Goal: Task Accomplishment & Management: Manage account settings

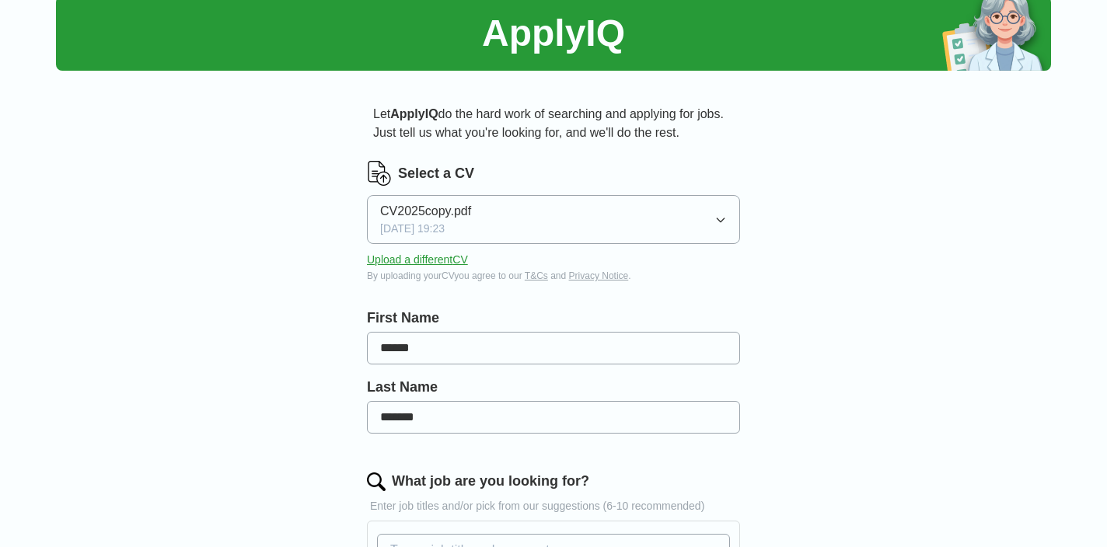
scroll to position [68, 0]
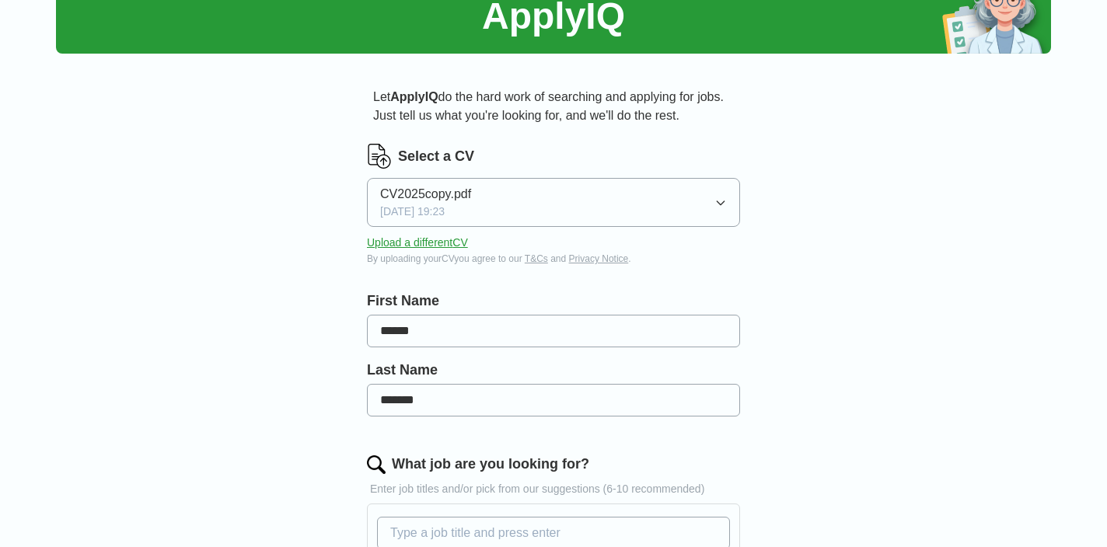
click at [721, 200] on icon "button" at bounding box center [721, 203] width 12 height 12
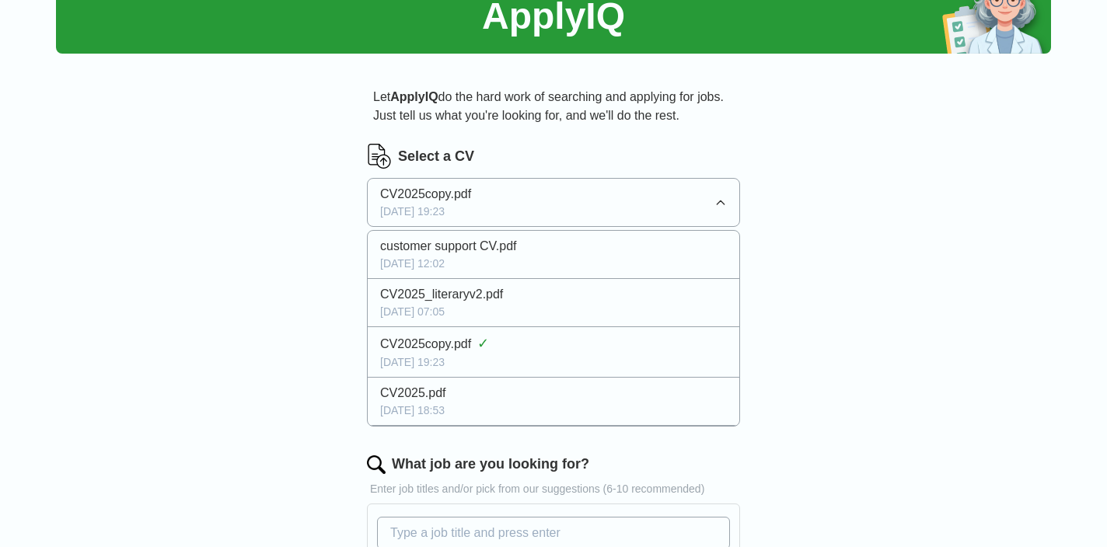
click at [848, 236] on div "ApplyIQ Let ApplyIQ do the hard work of searching and applying for jobs. Just t…" at bounding box center [553, 531] width 995 height 1104
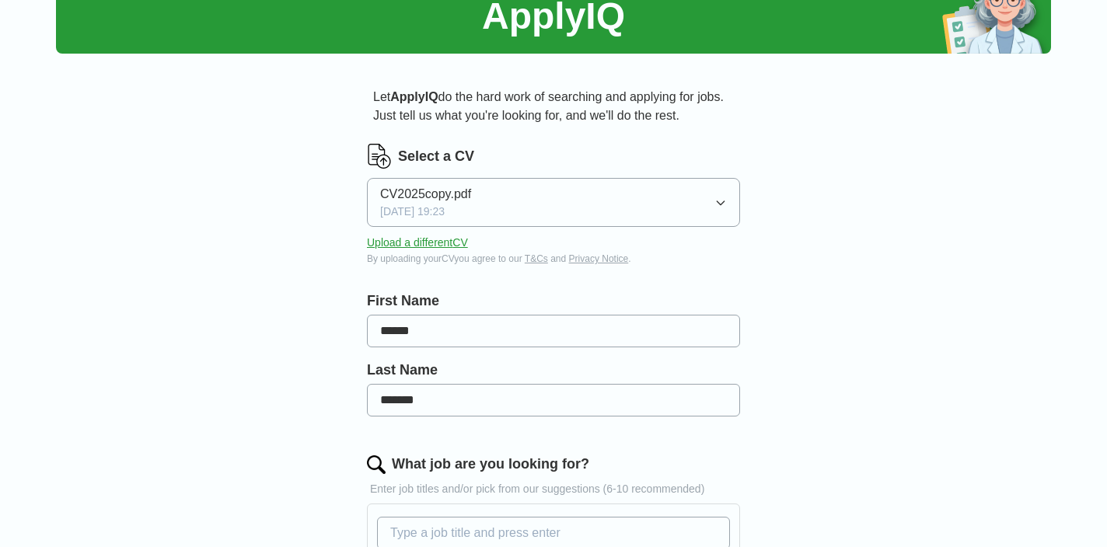
click at [407, 243] on button "Upload a different CV" at bounding box center [417, 243] width 101 height 16
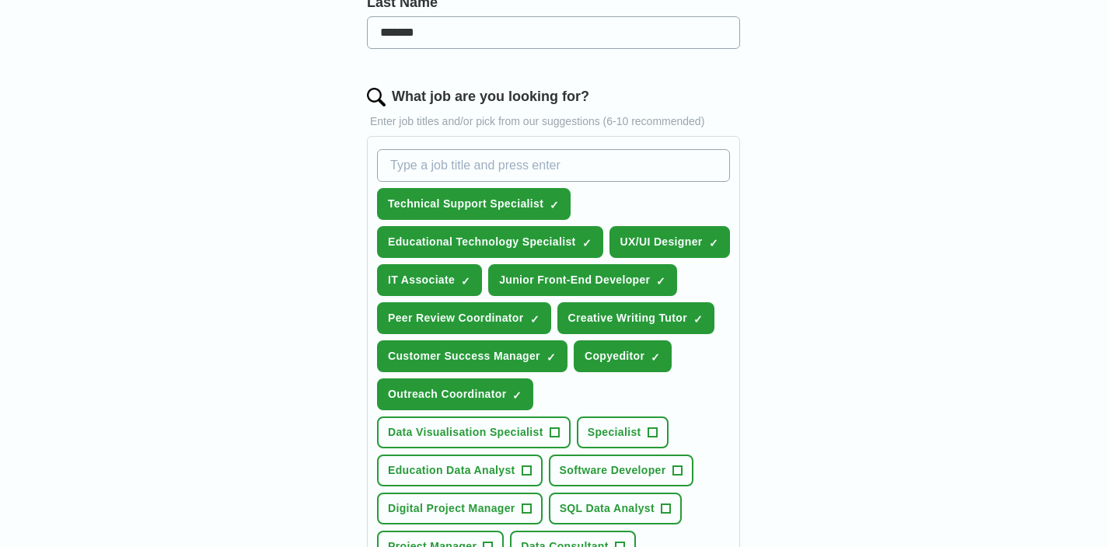
scroll to position [439, 0]
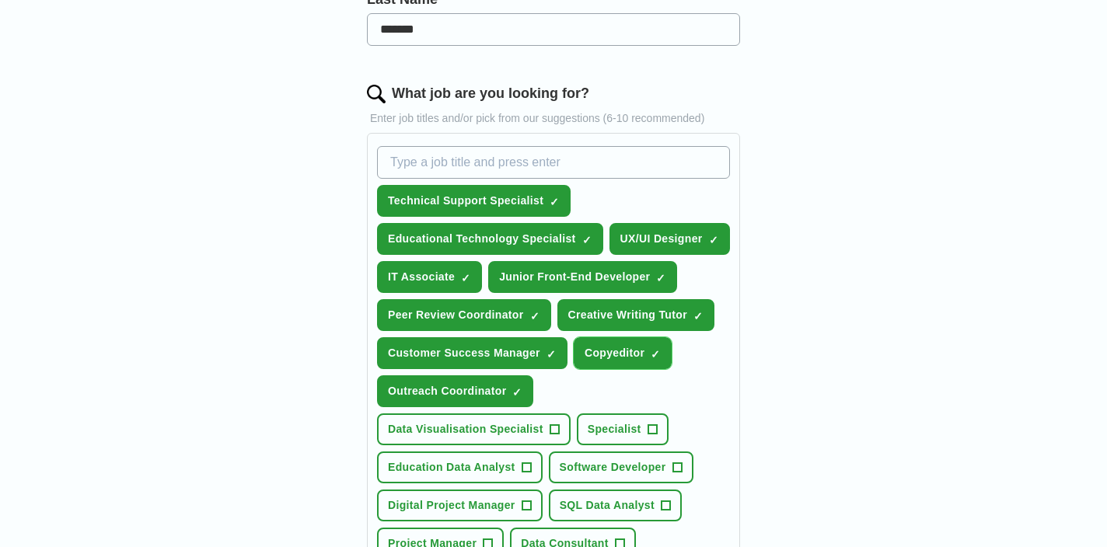
click at [0, 0] on span "×" at bounding box center [0, 0] width 0 height 0
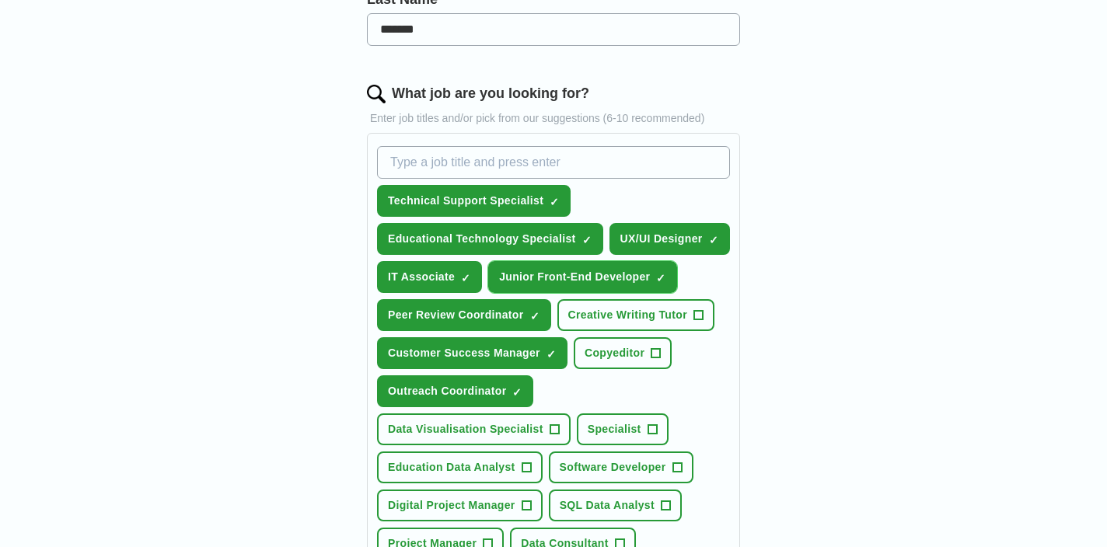
click at [0, 0] on span "×" at bounding box center [0, 0] width 0 height 0
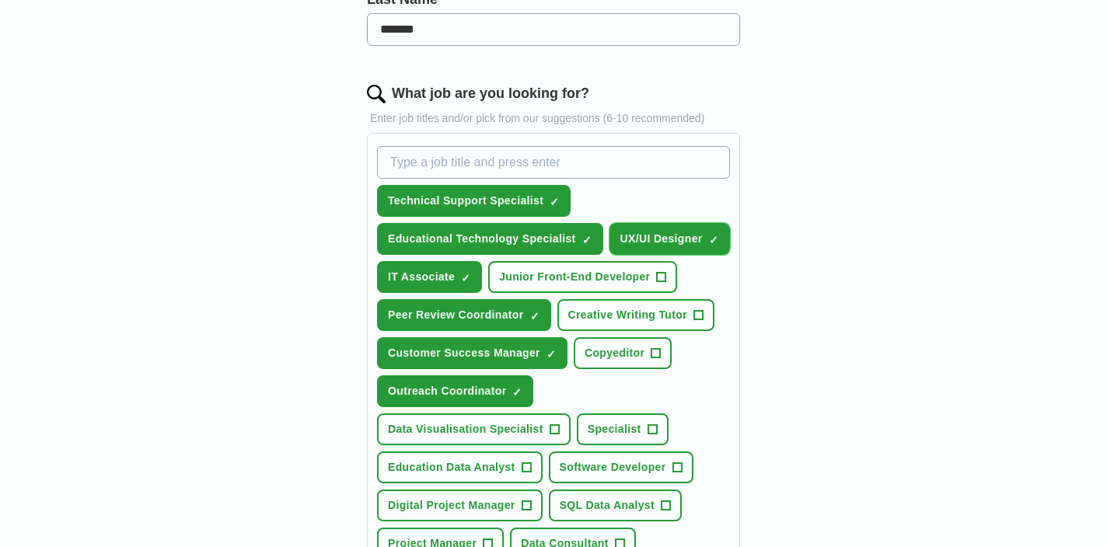
click at [0, 0] on span "×" at bounding box center [0, 0] width 0 height 0
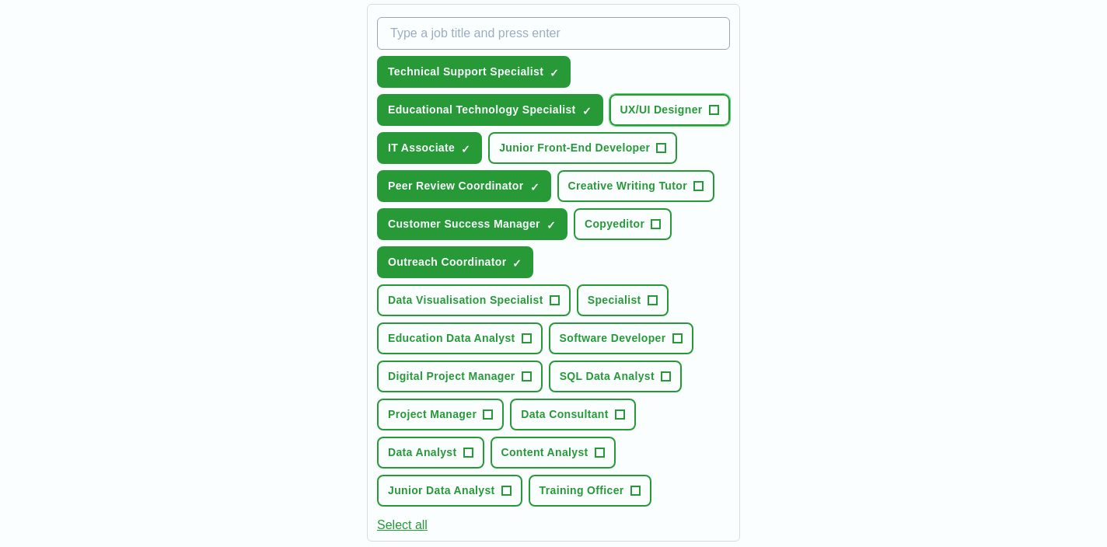
scroll to position [571, 0]
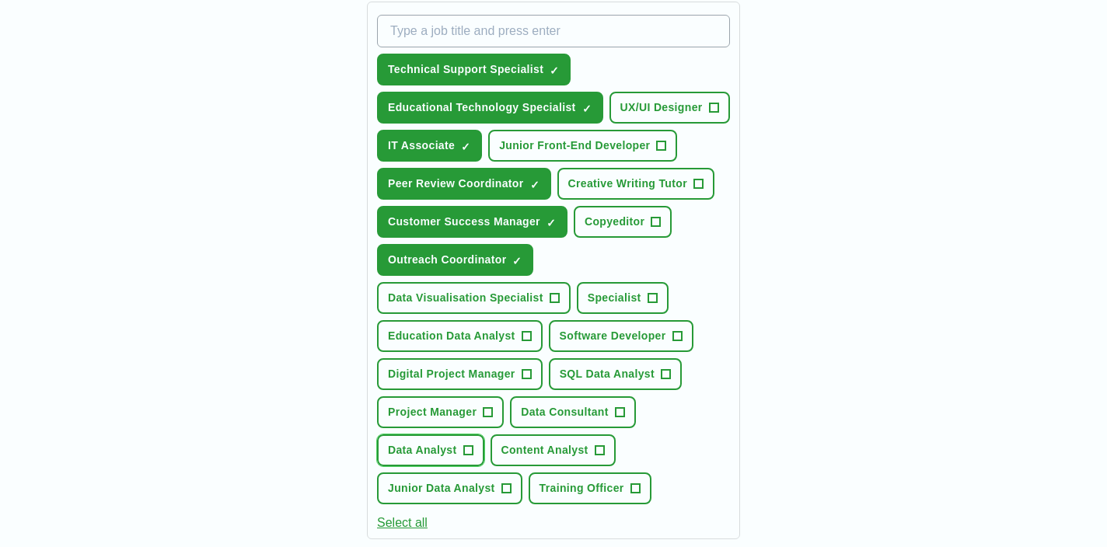
click at [467, 449] on span "+" at bounding box center [467, 451] width 9 height 12
click at [613, 408] on button "Data Consultant +" at bounding box center [573, 413] width 126 height 32
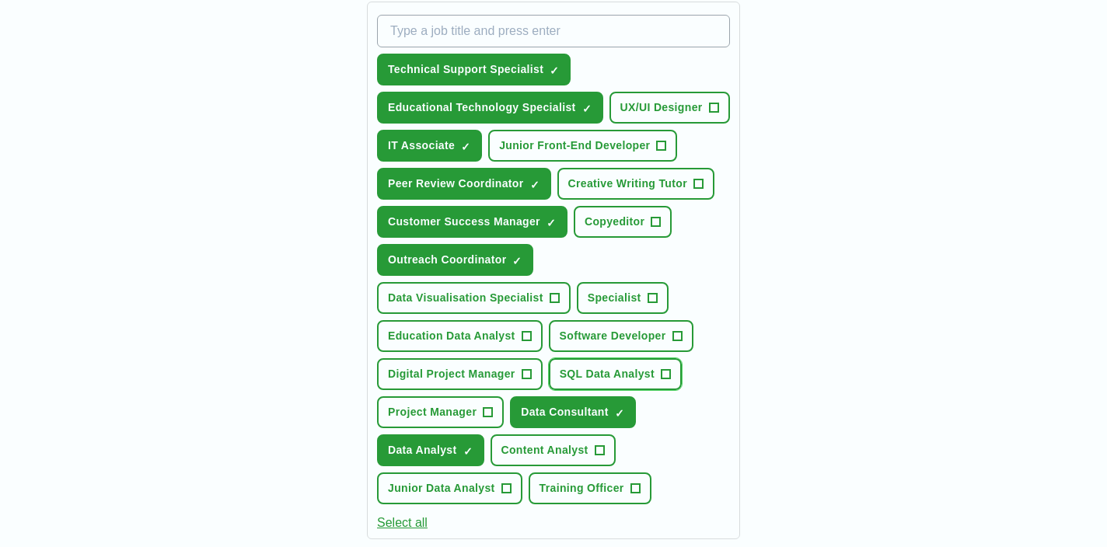
click at [643, 370] on span "SQL Data Analyst" at bounding box center [607, 374] width 95 height 16
click at [483, 492] on span "Junior Data Analyst" at bounding box center [441, 489] width 107 height 16
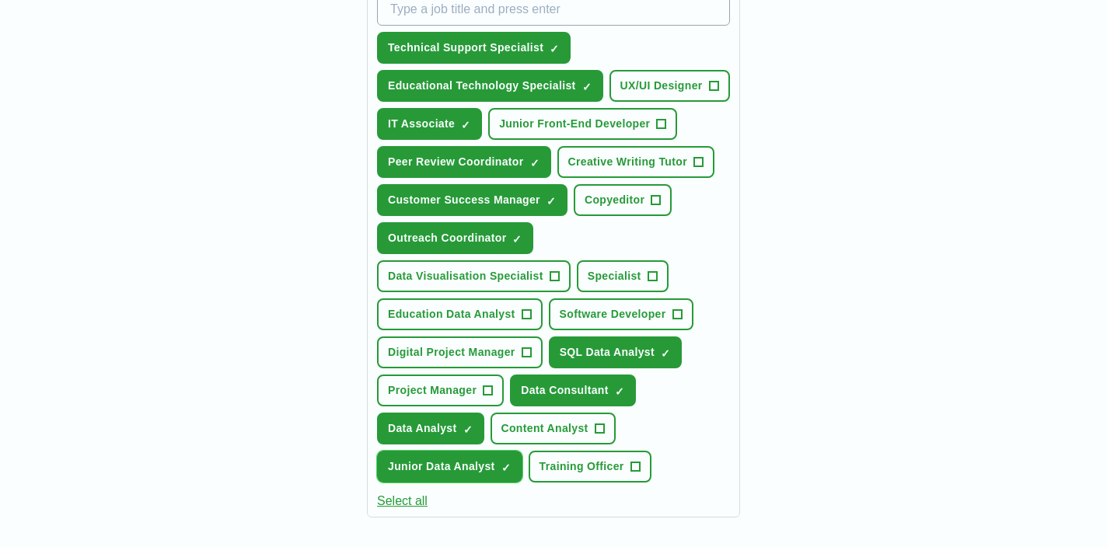
scroll to position [602, 0]
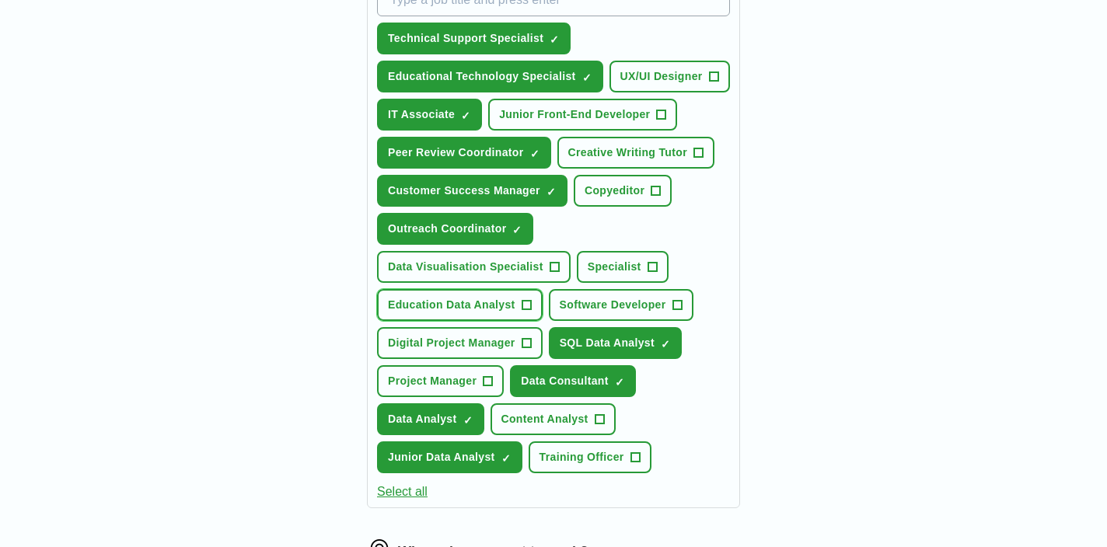
click at [488, 303] on span "Education Data Analyst" at bounding box center [452, 305] width 128 height 16
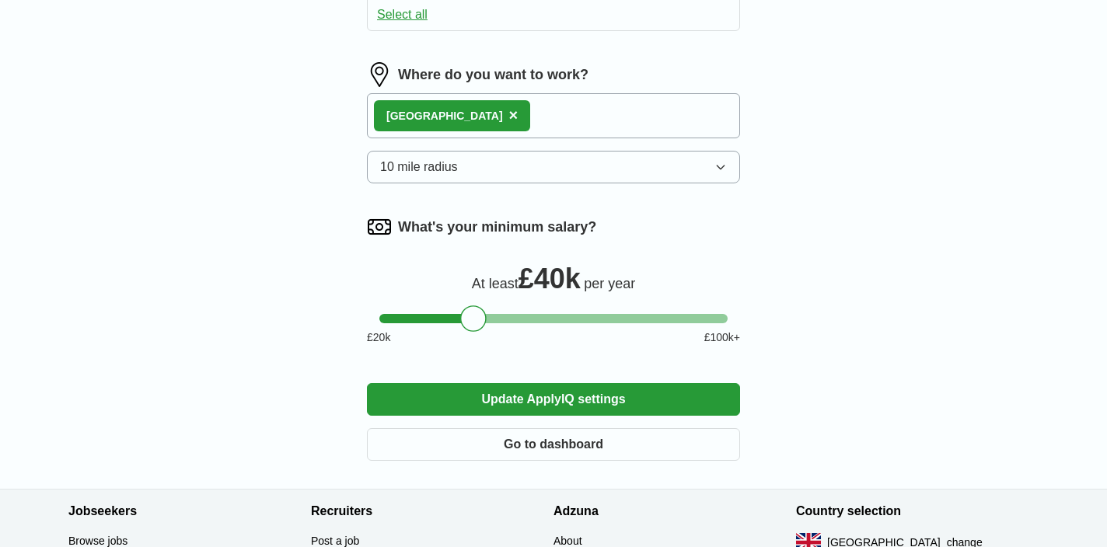
scroll to position [1100, 0]
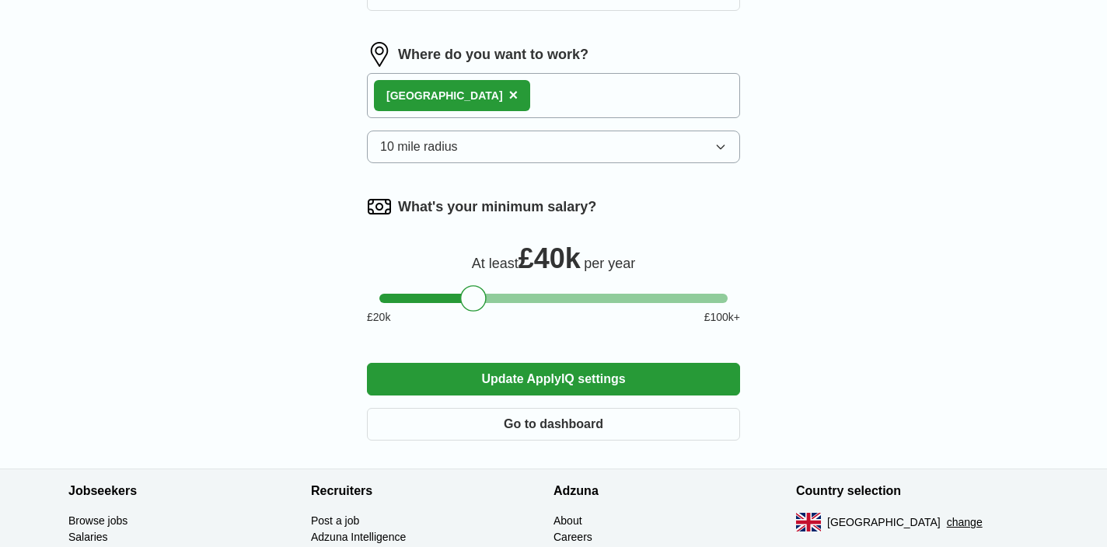
click at [487, 152] on button "10 mile radius" at bounding box center [553, 147] width 373 height 33
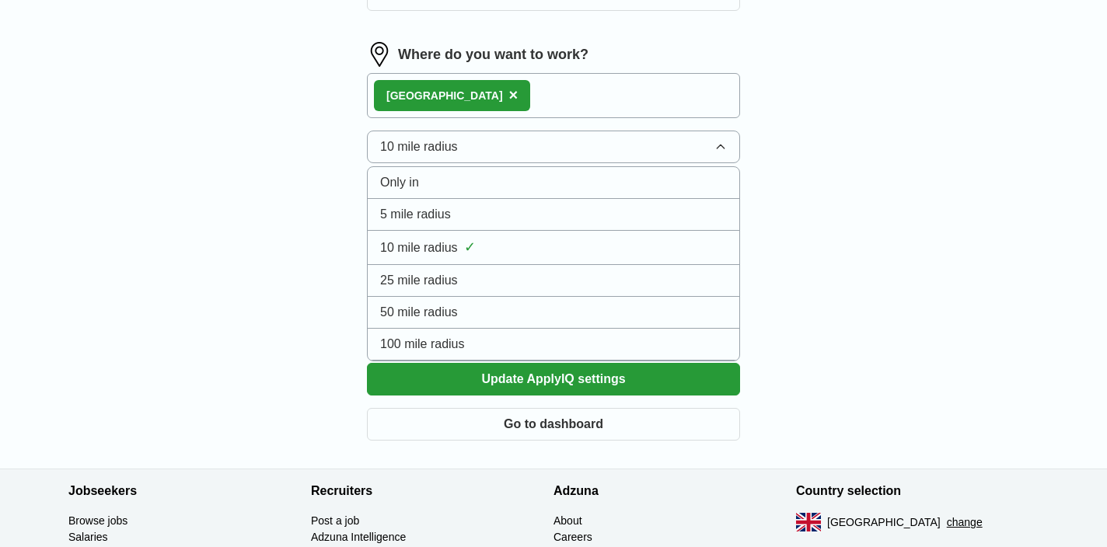
click at [463, 270] on li "25 mile radius" at bounding box center [554, 281] width 372 height 32
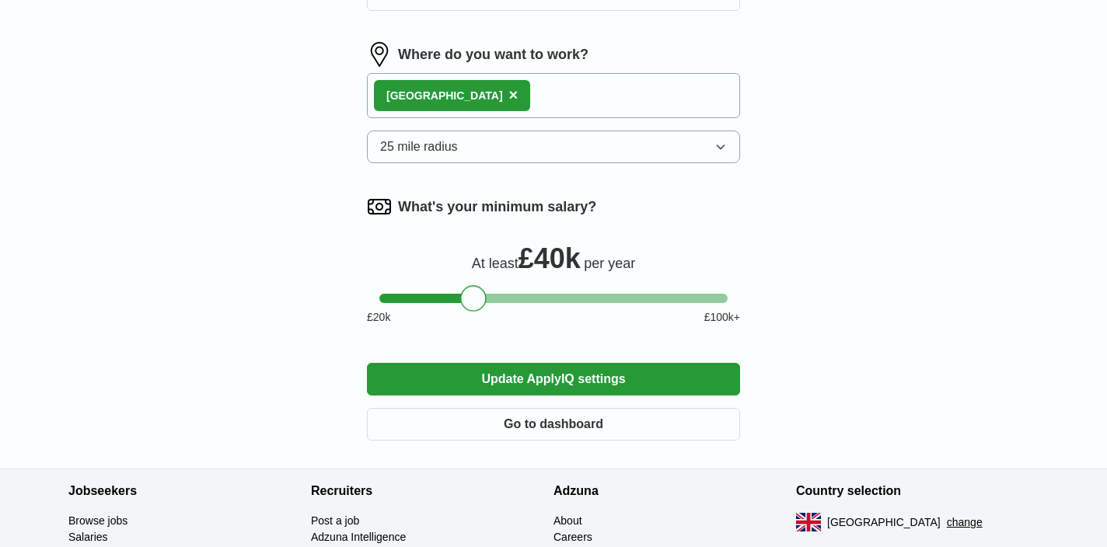
click at [470, 303] on div at bounding box center [473, 298] width 26 height 26
click at [503, 370] on button "Update ApplyIQ settings" at bounding box center [553, 379] width 373 height 33
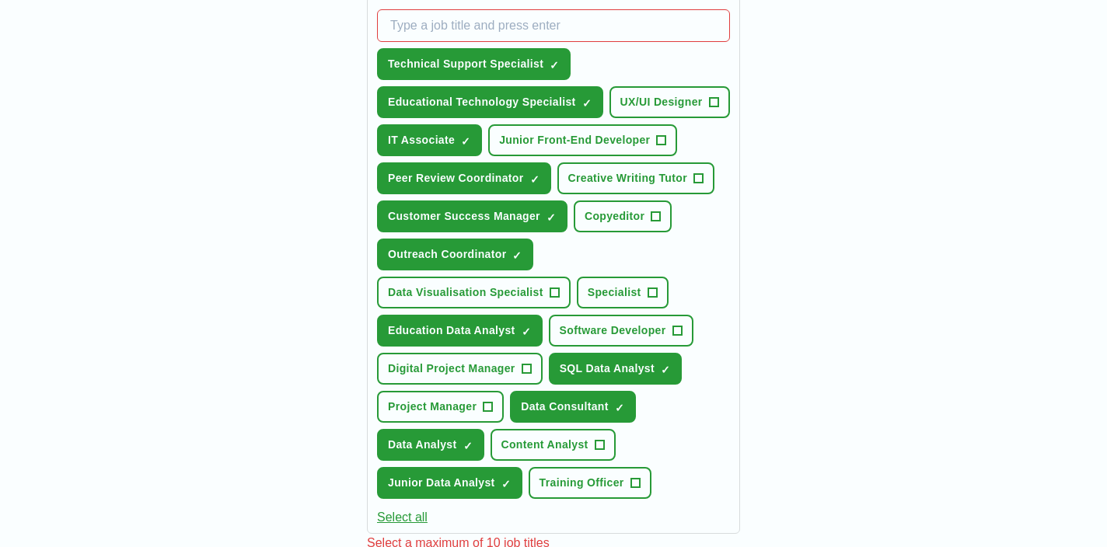
scroll to position [586, 0]
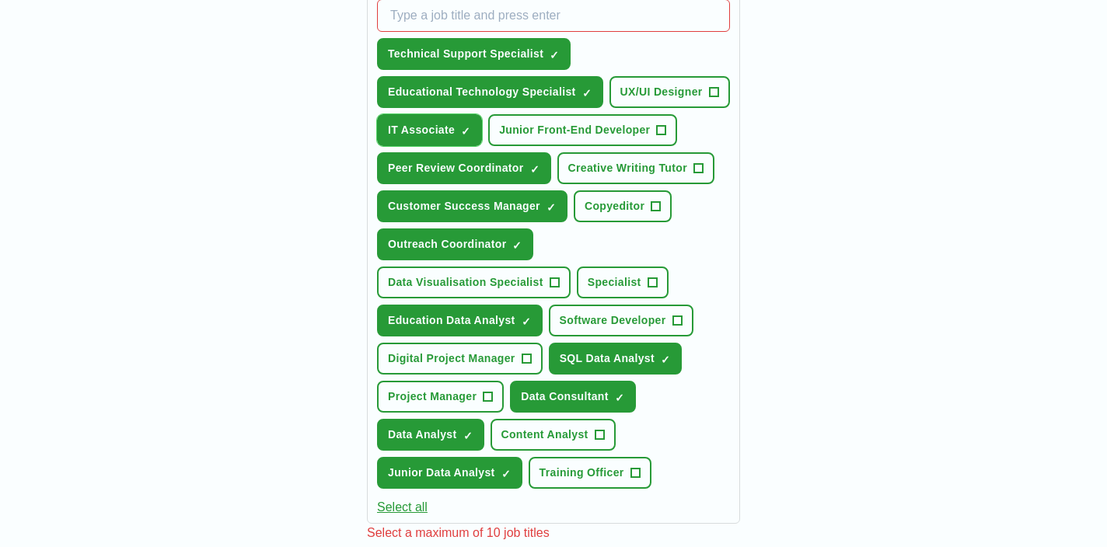
click at [0, 0] on span "×" at bounding box center [0, 0] width 0 height 0
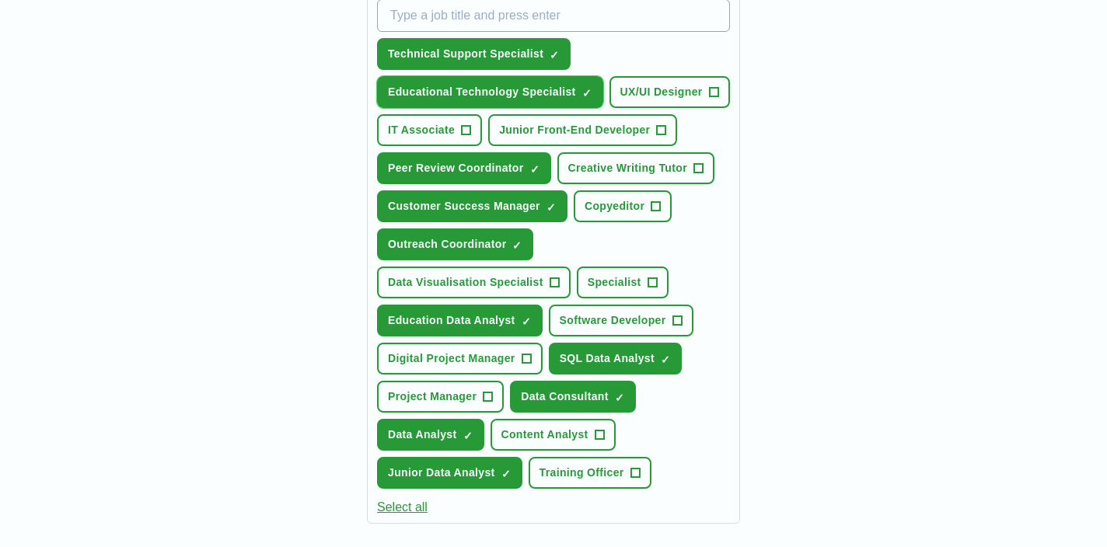
click at [0, 0] on span "×" at bounding box center [0, 0] width 0 height 0
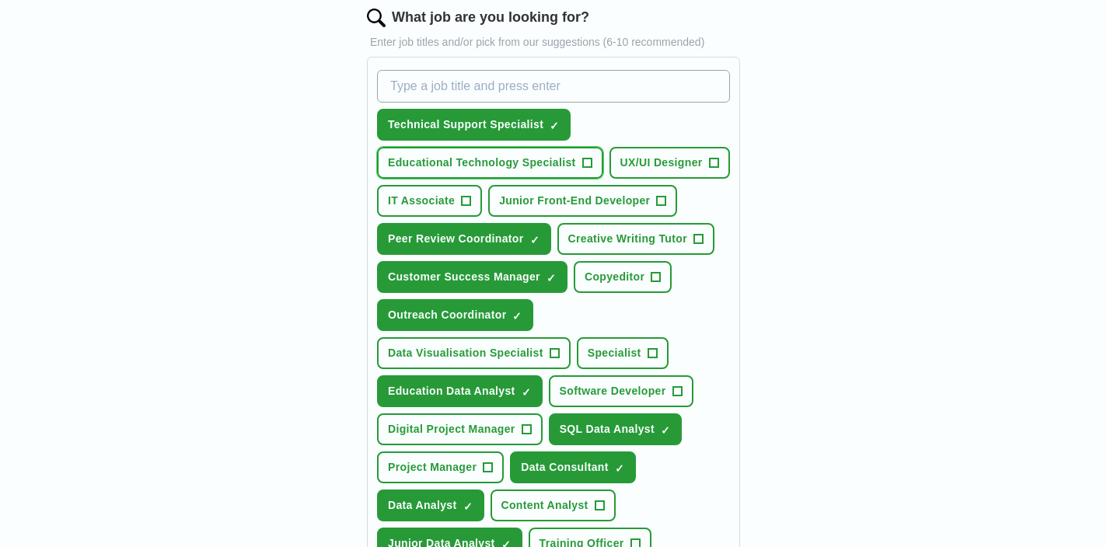
scroll to position [513, 0]
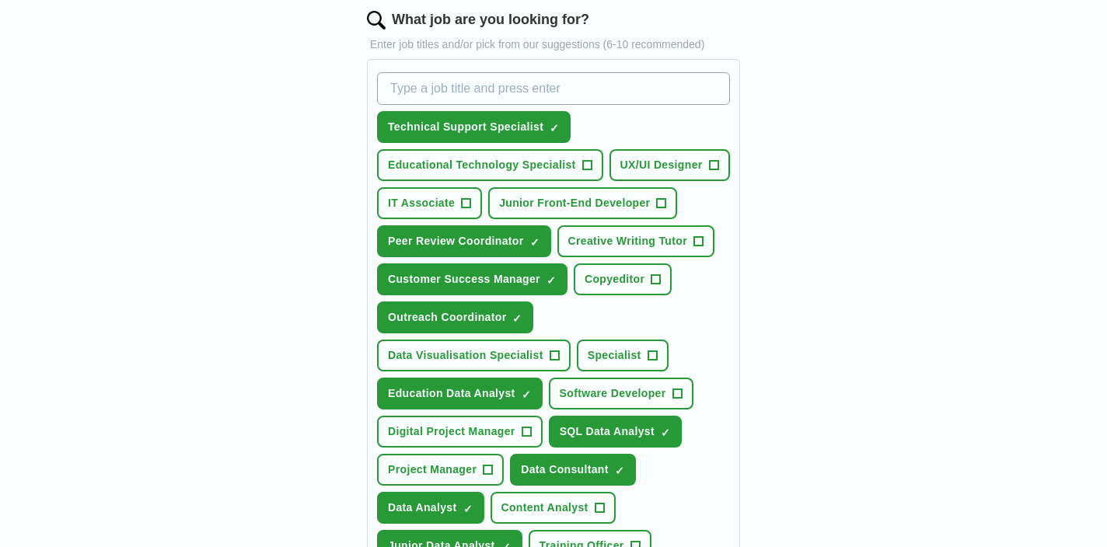
click at [530, 86] on input "What job are you looking for?" at bounding box center [553, 88] width 353 height 33
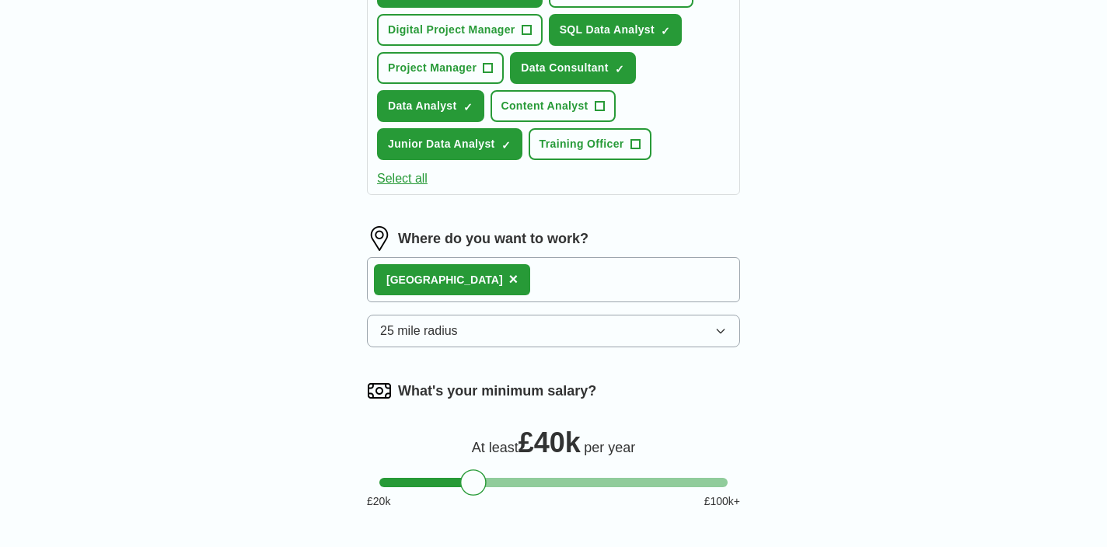
scroll to position [1194, 0]
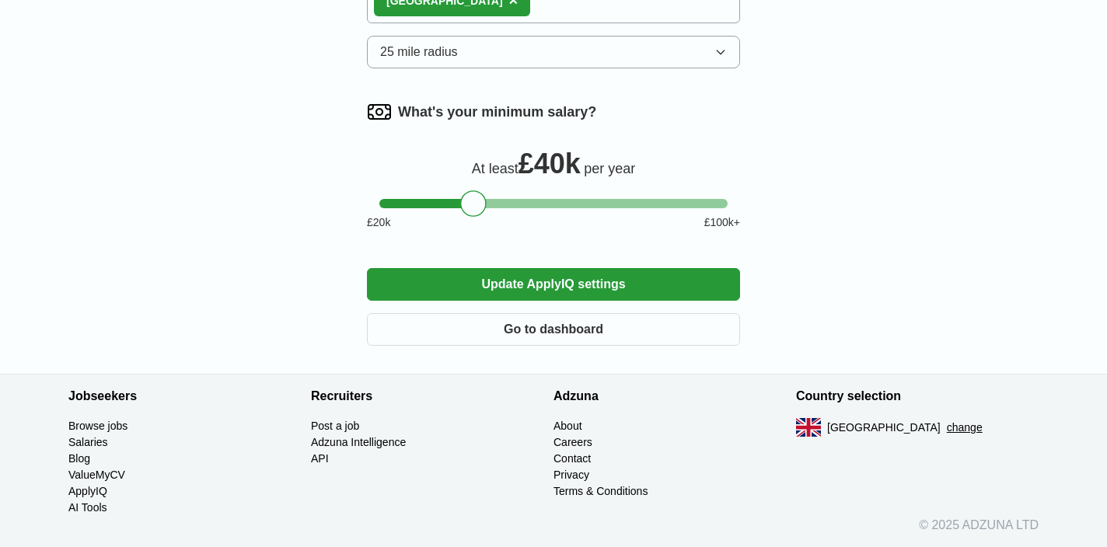
type input "data"
click at [614, 285] on button "Update ApplyIQ settings" at bounding box center [553, 284] width 373 height 33
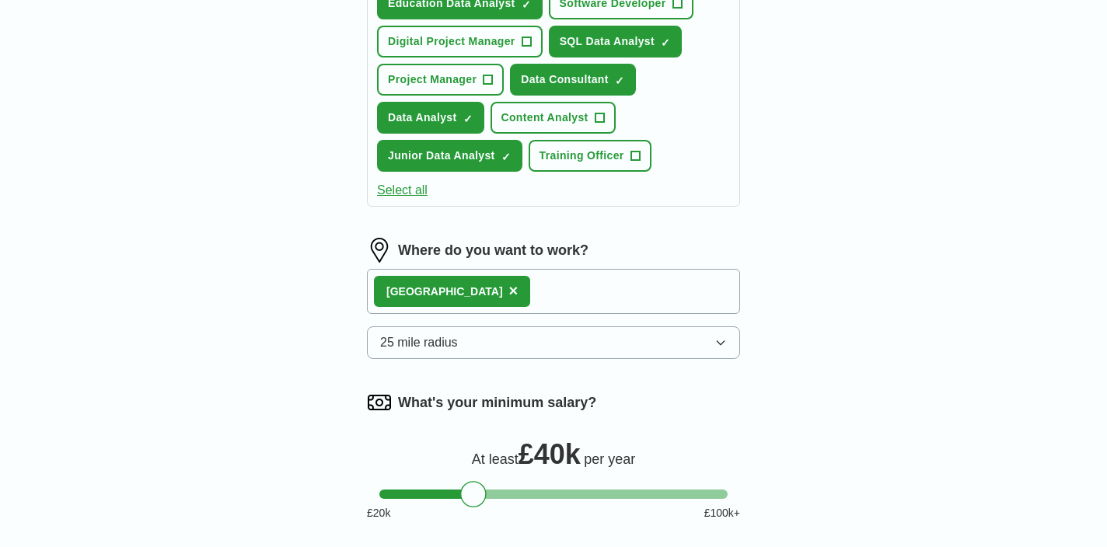
scroll to position [1068, 0]
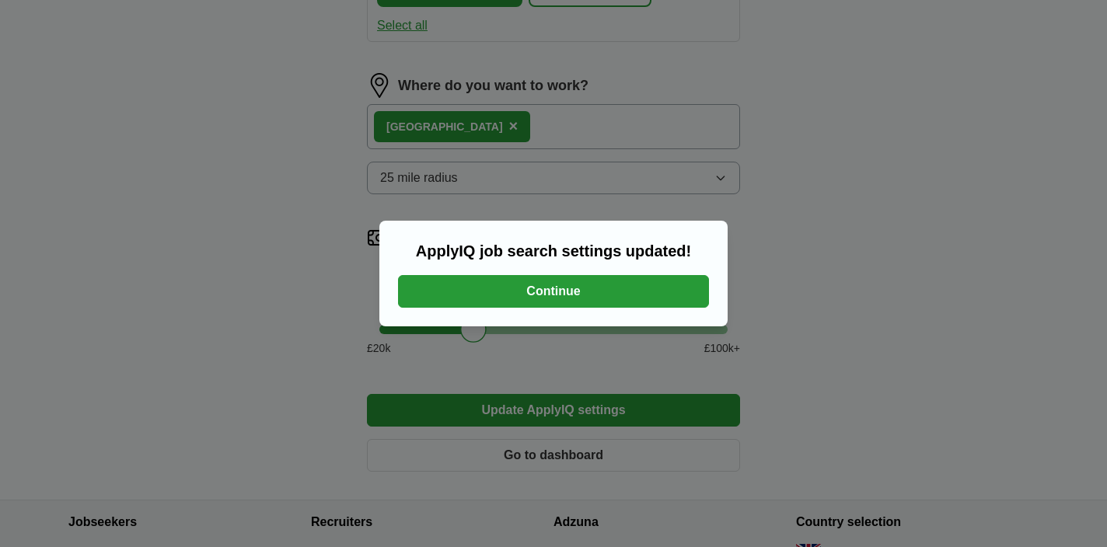
click at [648, 283] on button "Continue" at bounding box center [553, 291] width 311 height 33
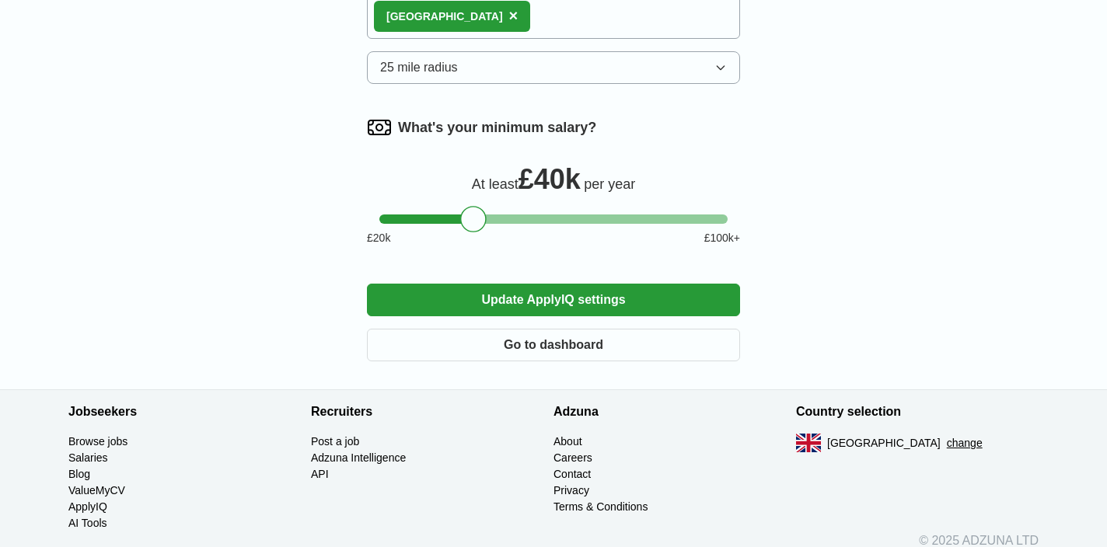
scroll to position [803, 0]
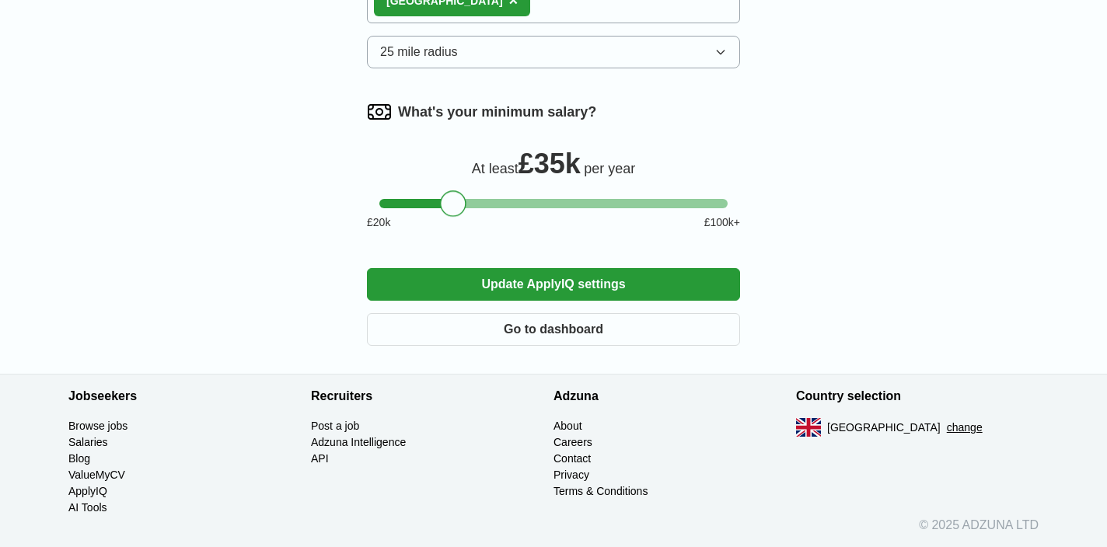
drag, startPoint x: 471, startPoint y: 210, endPoint x: 452, endPoint y: 210, distance: 19.4
click at [452, 210] on div at bounding box center [453, 204] width 26 height 26
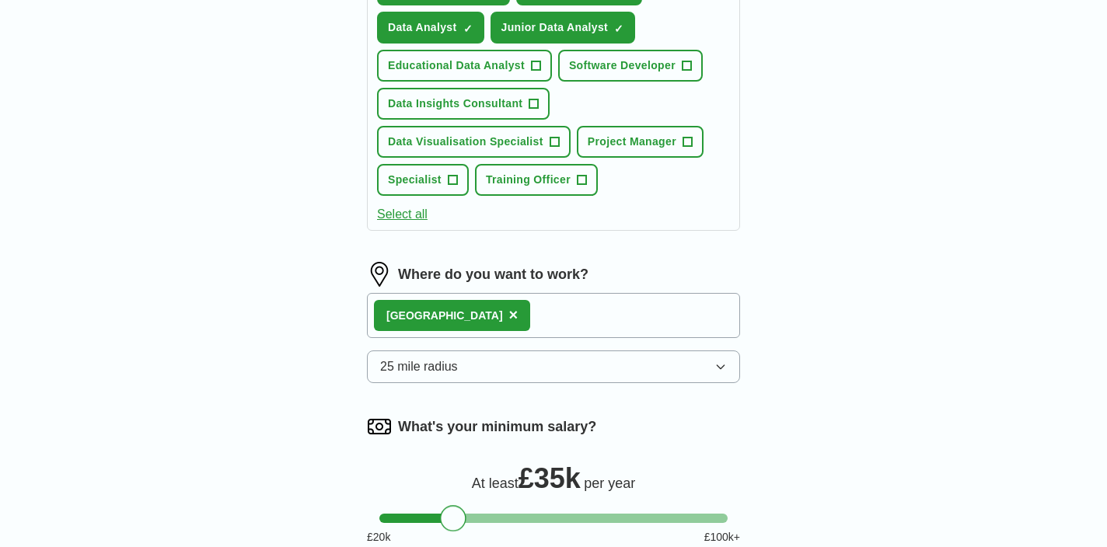
scroll to position [1118, 0]
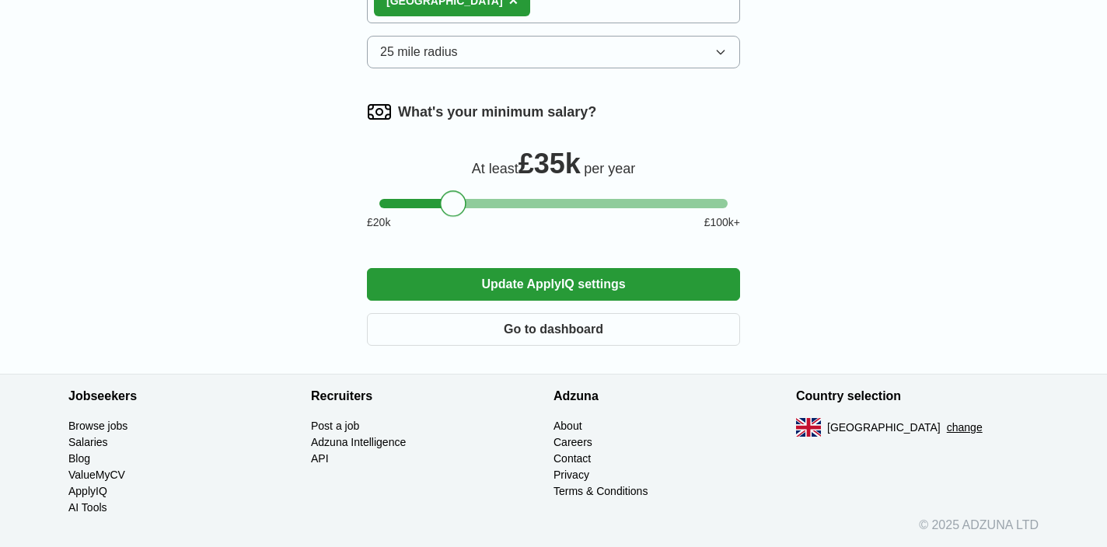
click at [549, 278] on button "Update ApplyIQ settings" at bounding box center [553, 284] width 373 height 33
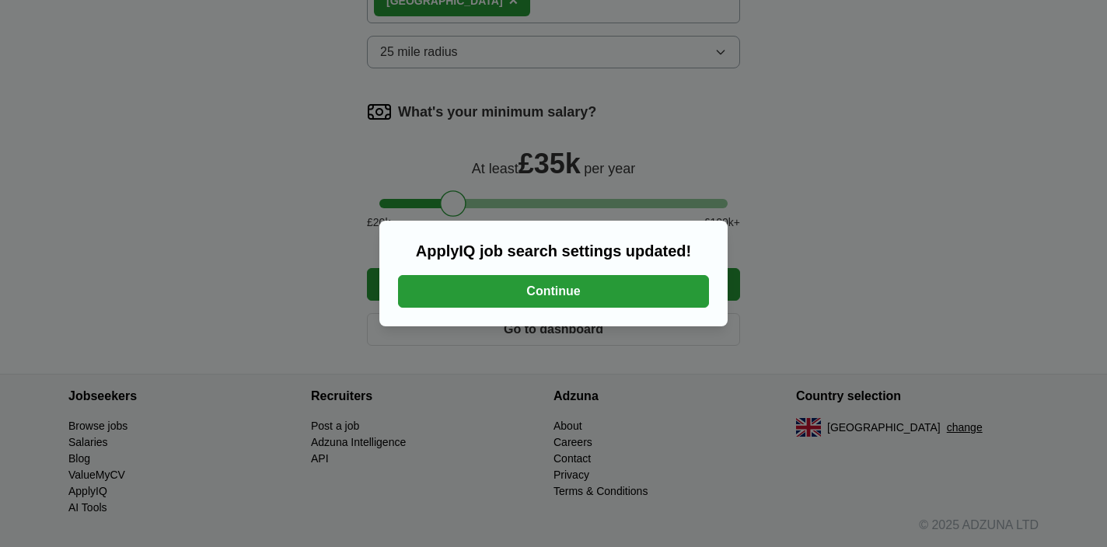
click at [628, 296] on button "Continue" at bounding box center [553, 291] width 311 height 33
